Goal: Navigation & Orientation: Find specific page/section

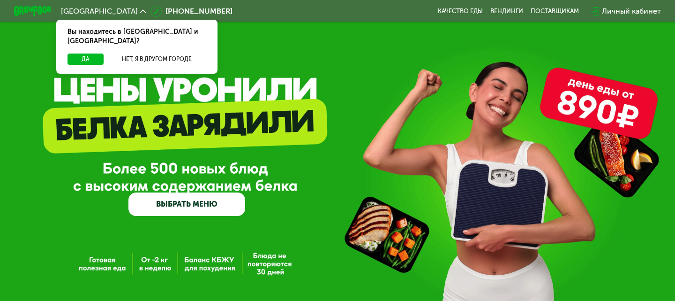
click at [80, 15] on span "[GEOGRAPHIC_DATA]" at bounding box center [99, 12] width 77 height 8
click at [88, 15] on div "[GEOGRAPHIC_DATA] Вы находитесь в [GEOGRAPHIC_DATA] и [GEOGRAPHIC_DATA]? Да Нет…" at bounding box center [103, 11] width 94 height 17
click at [79, 53] on button "Да" at bounding box center [86, 58] width 36 height 11
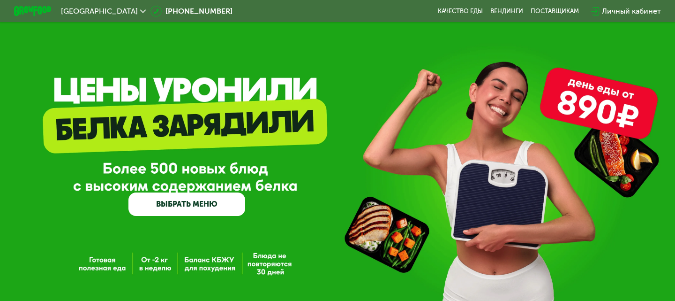
click at [87, 11] on span "[GEOGRAPHIC_DATA]" at bounding box center [99, 12] width 77 height 8
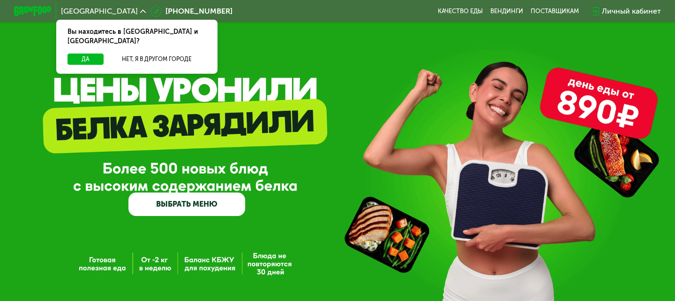
click at [364, 51] on div "GrowFood — доставка правильного питания ВЫБРАТЬ МЕНЮ" at bounding box center [337, 159] width 675 height 319
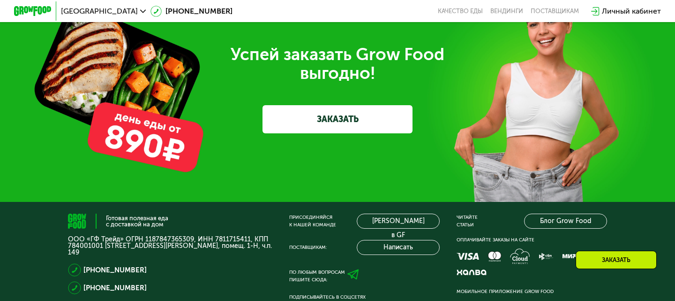
scroll to position [2859, 0]
